Goal: Information Seeking & Learning: Learn about a topic

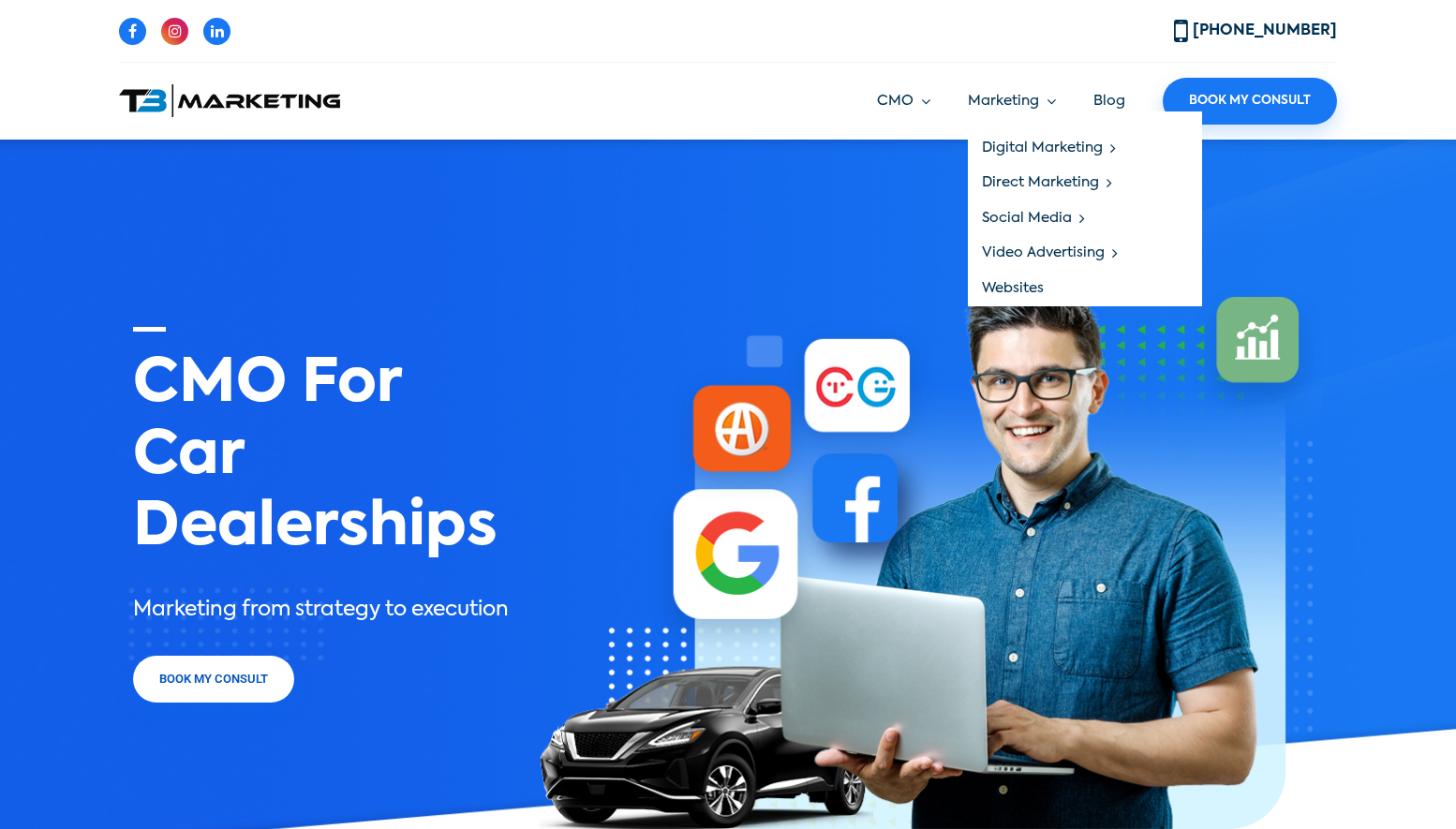
click at [1016, 284] on link "Websites" at bounding box center [1085, 288] width 234 height 36
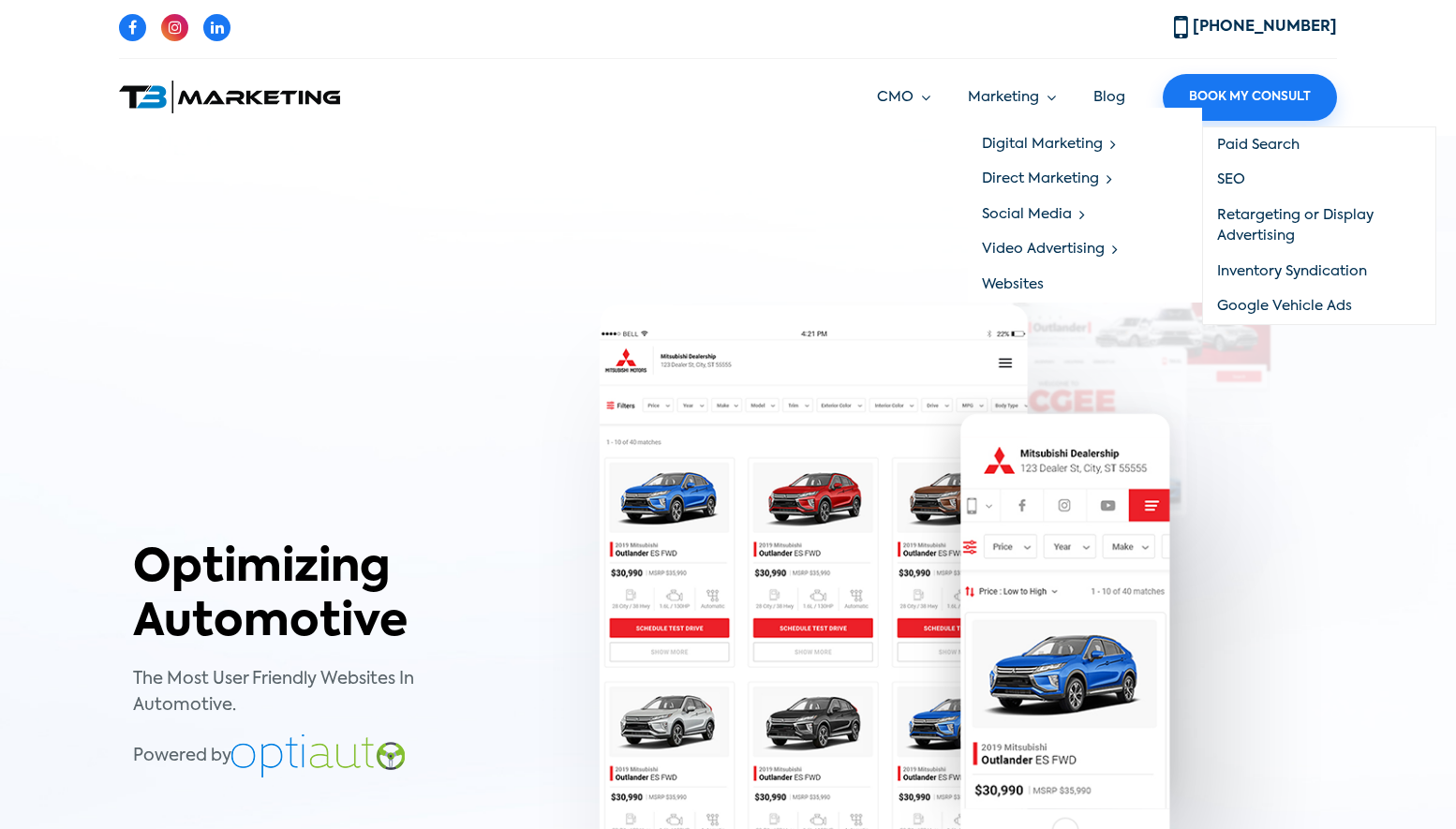
click at [1022, 139] on link "Digital Marketing" at bounding box center [1085, 144] width 234 height 36
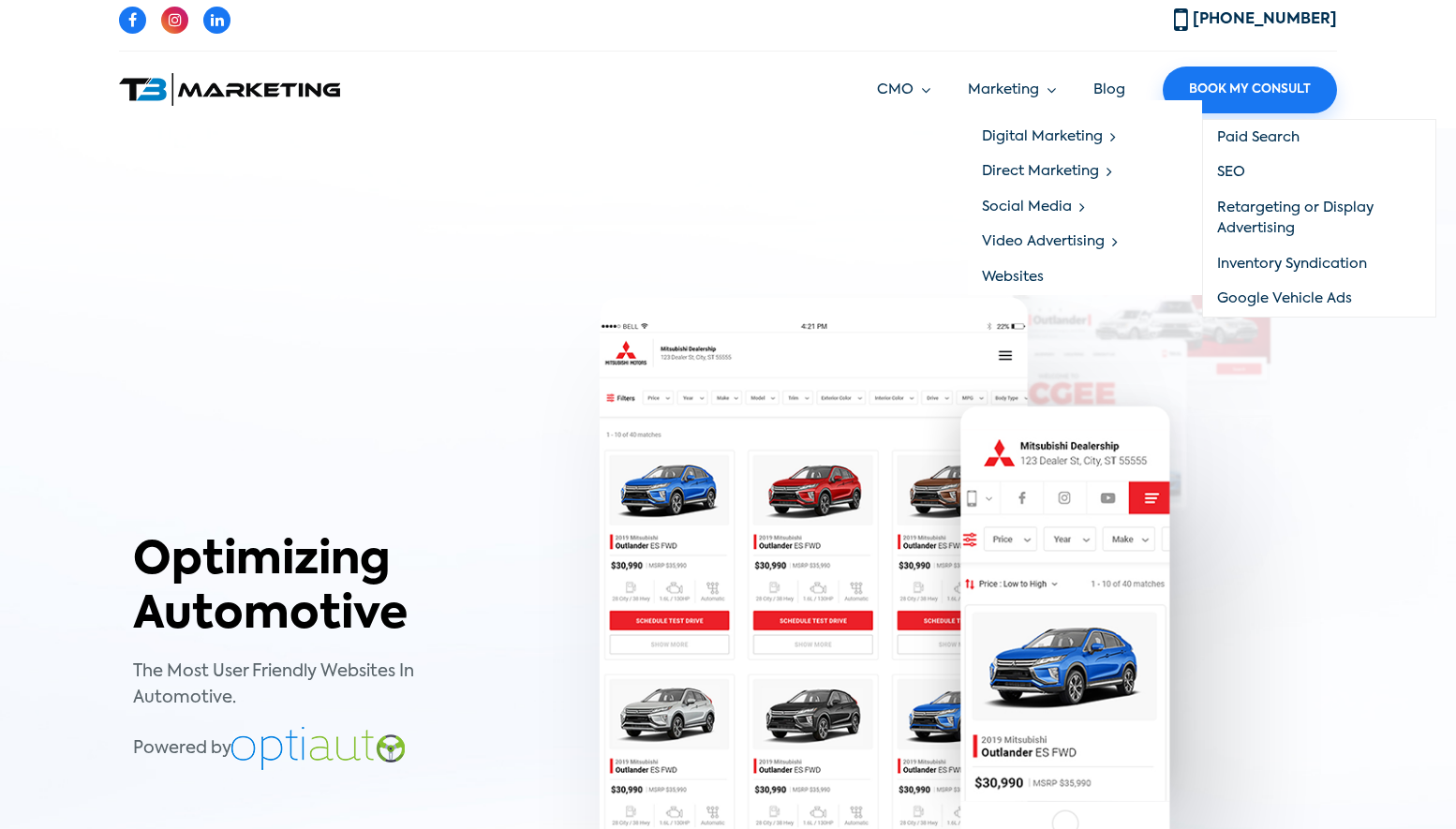
scroll to position [14, 0]
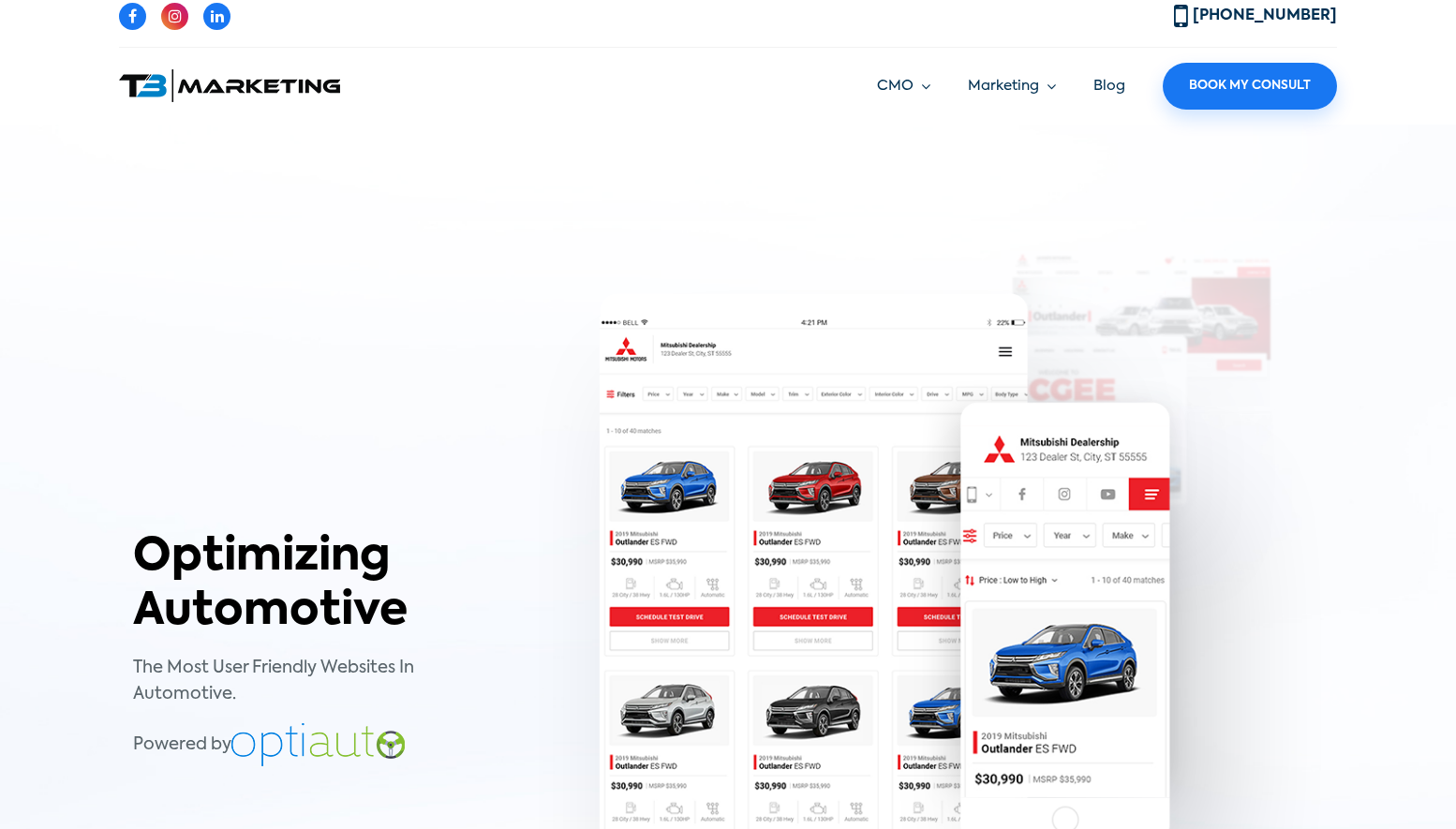
click at [634, 144] on section "Optimizing Automotive The Most User Friendly Websites In Automotive. Powered by" at bounding box center [728, 599] width 1456 height 947
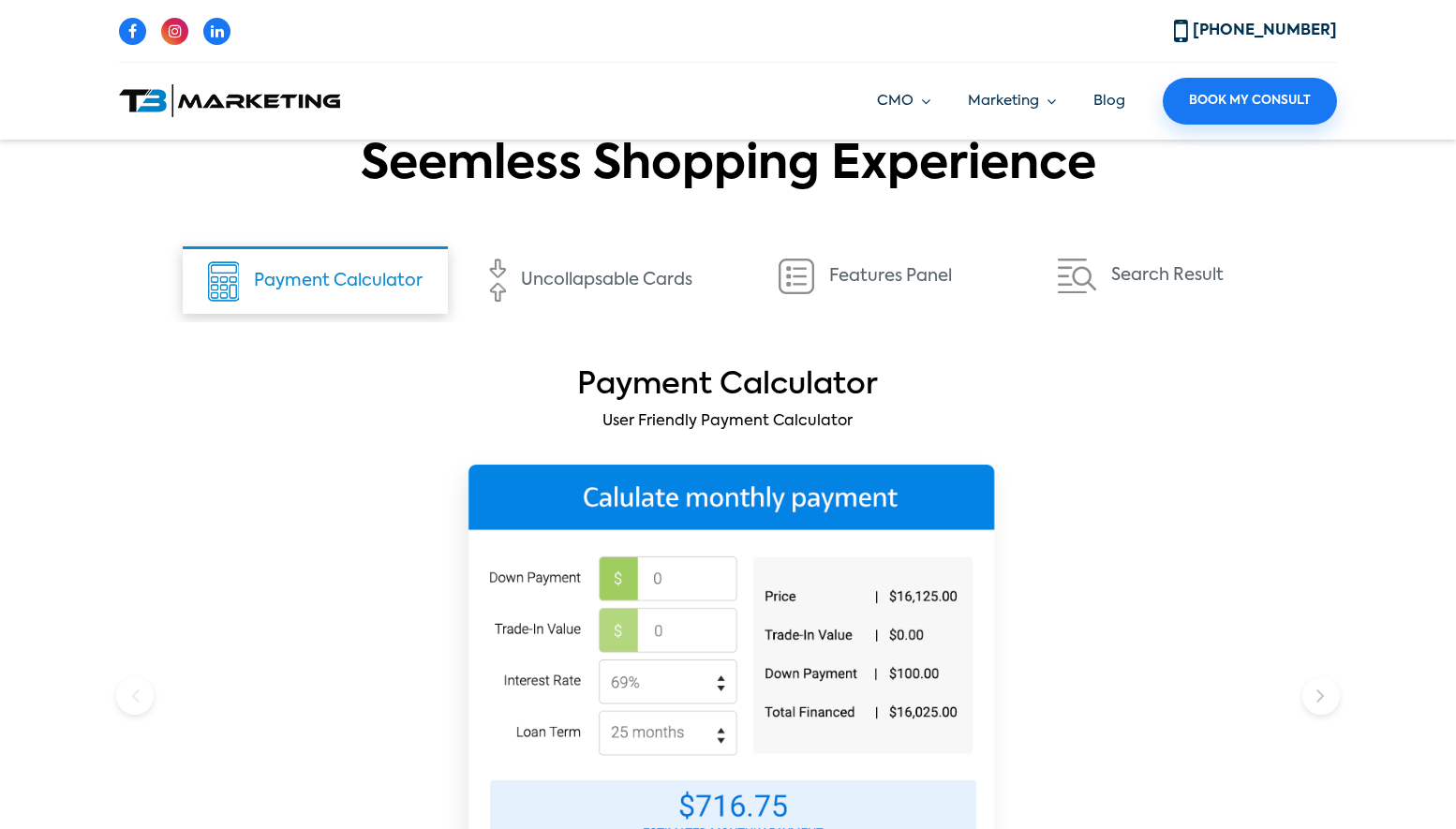
scroll to position [2024, 0]
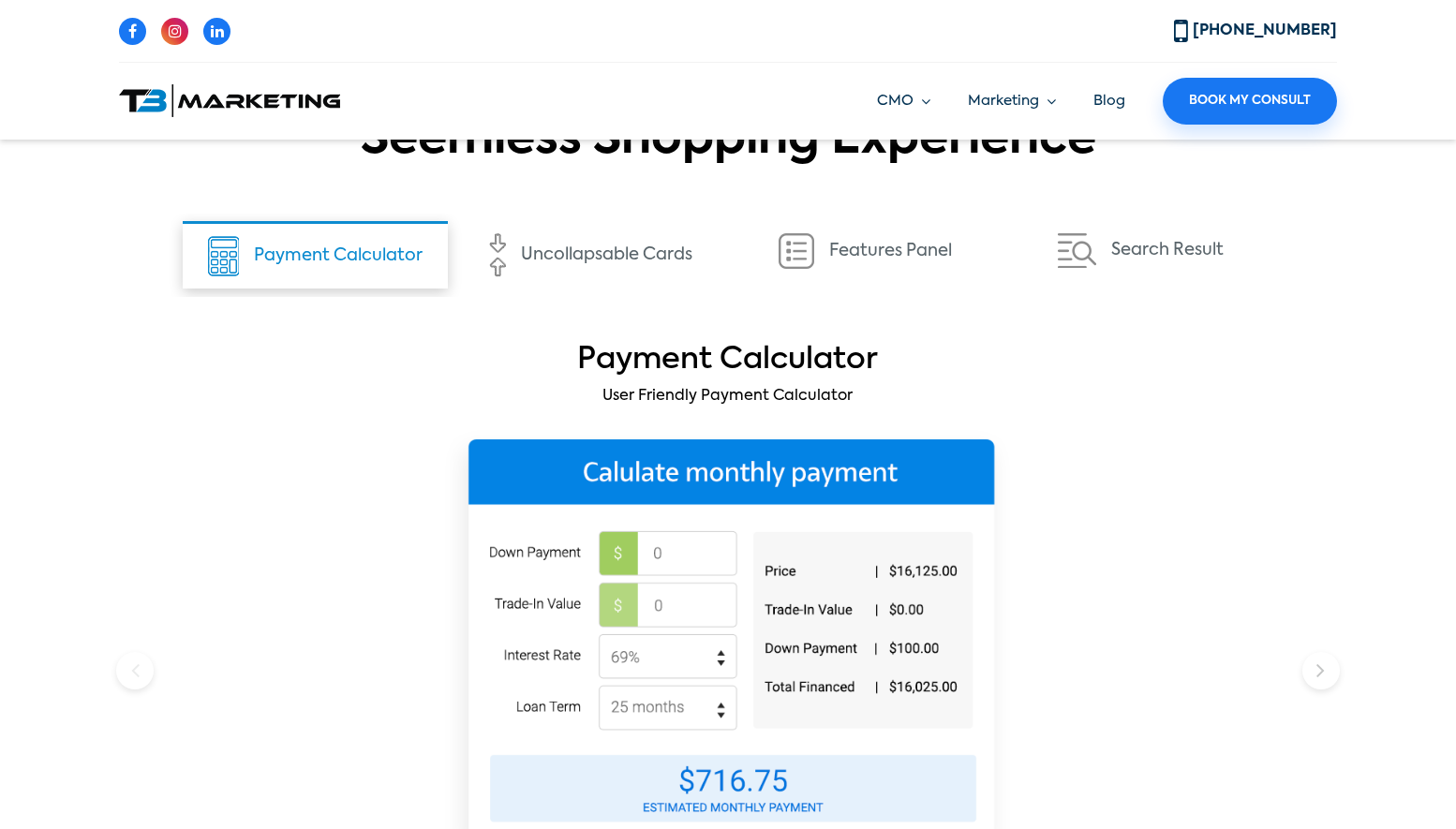
click at [566, 262] on div "Uncollapsable Cards" at bounding box center [590, 255] width 265 height 69
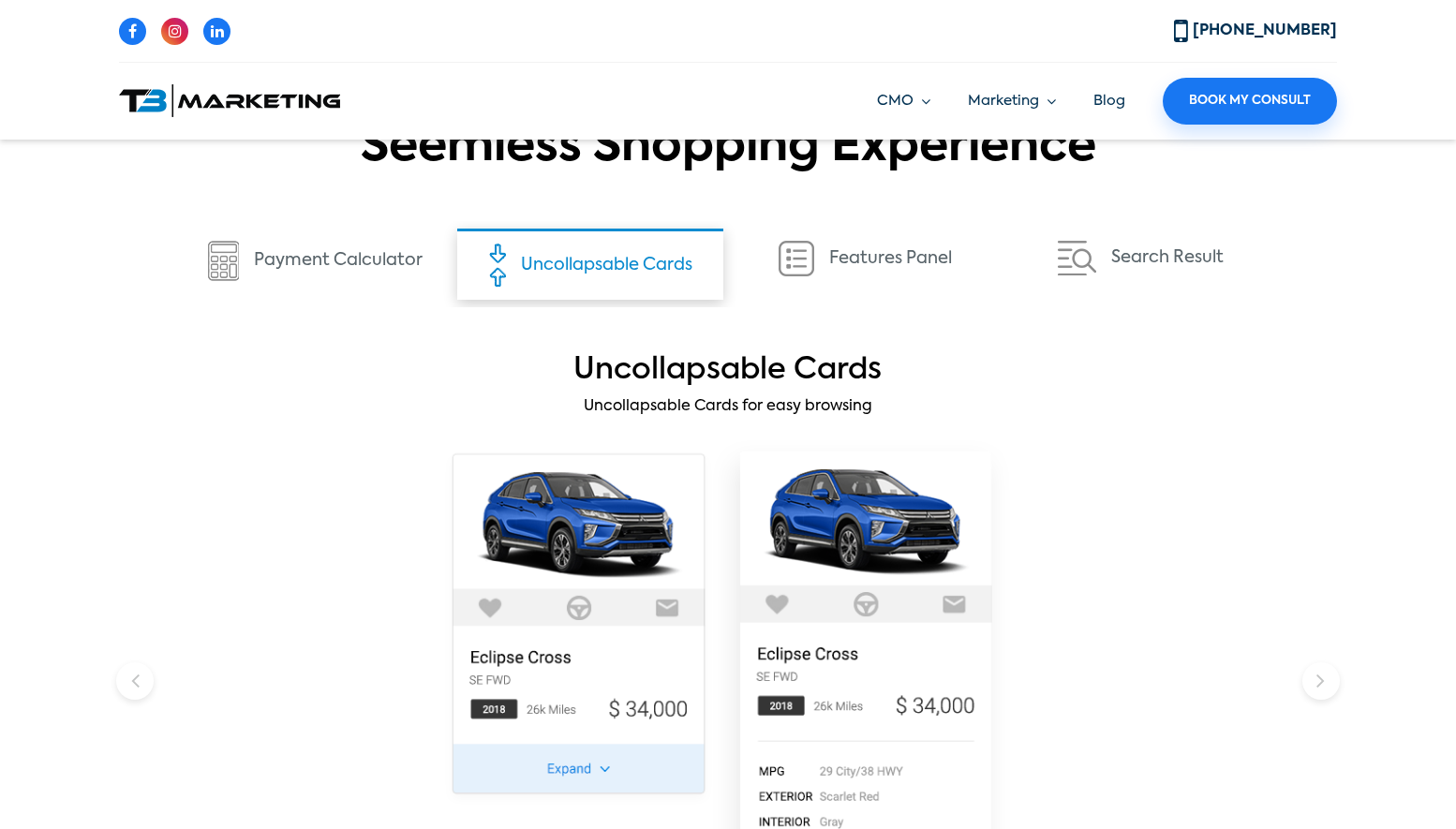
click at [867, 257] on div "Features Panel" at bounding box center [865, 259] width 265 height 60
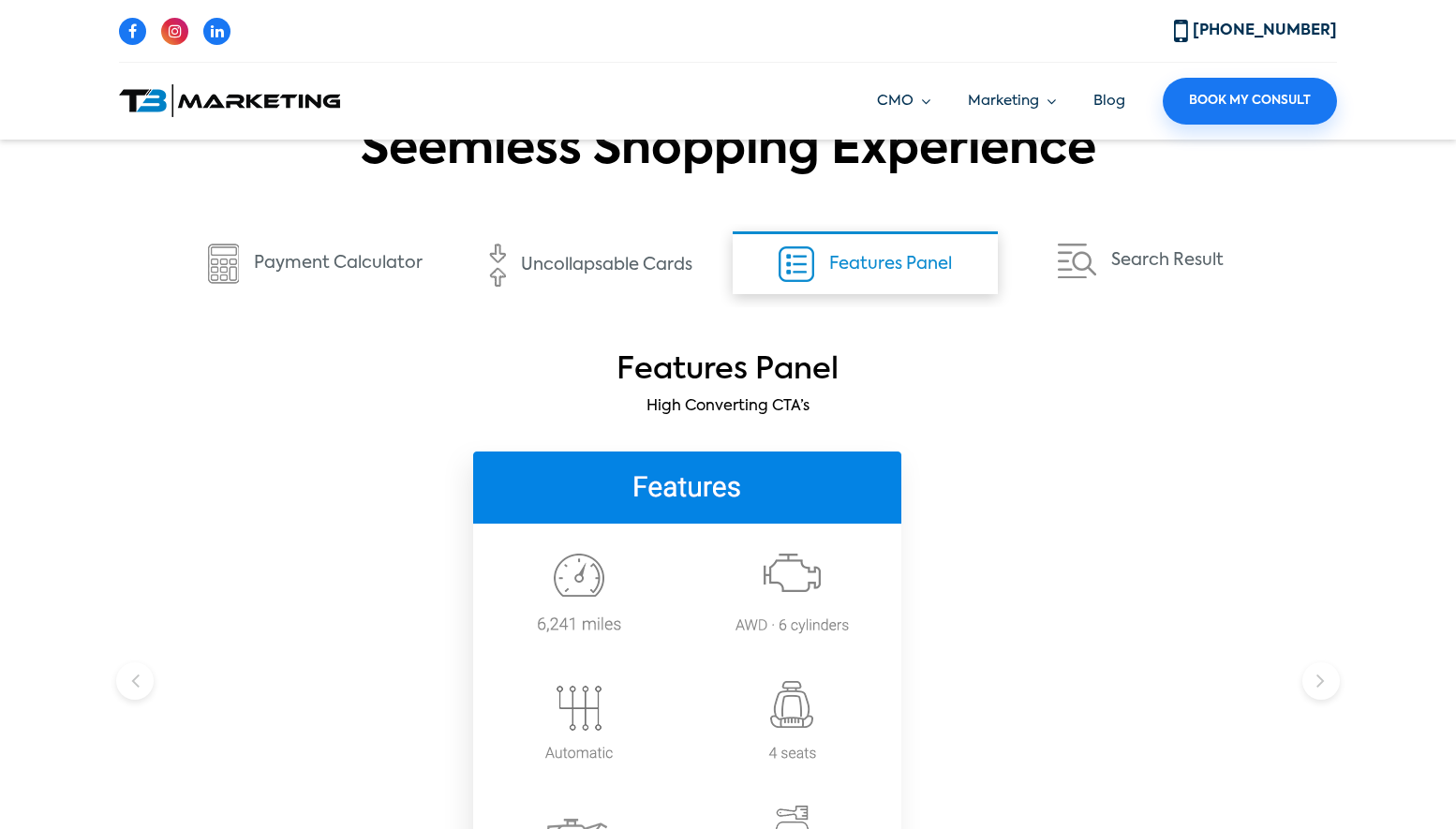
click at [1150, 262] on div "Search Result" at bounding box center [1140, 261] width 265 height 59
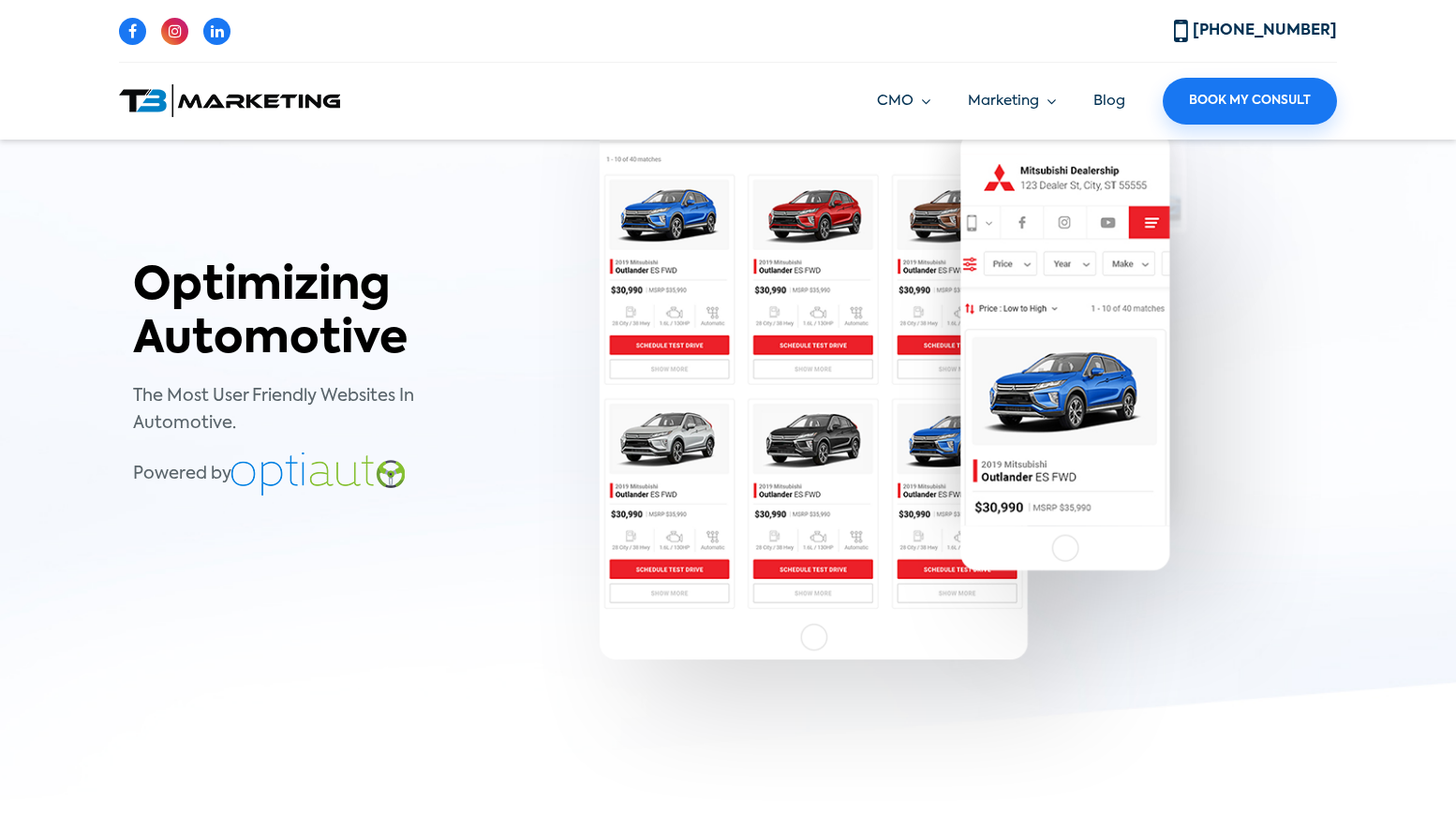
scroll to position [0, 0]
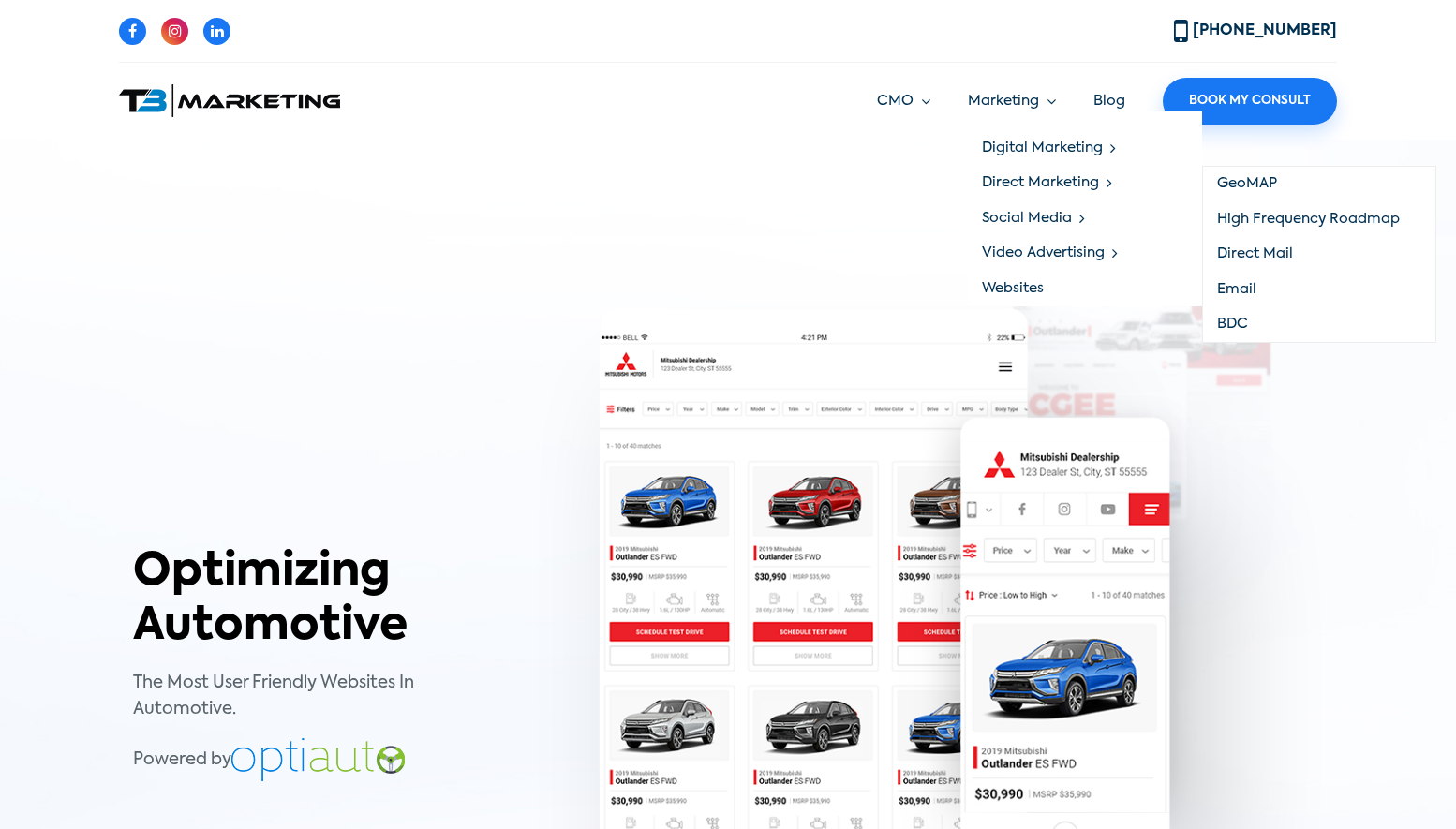
click at [1230, 325] on link "BDC" at bounding box center [1318, 324] width 232 height 36
